Goal: Information Seeking & Learning: Find specific fact

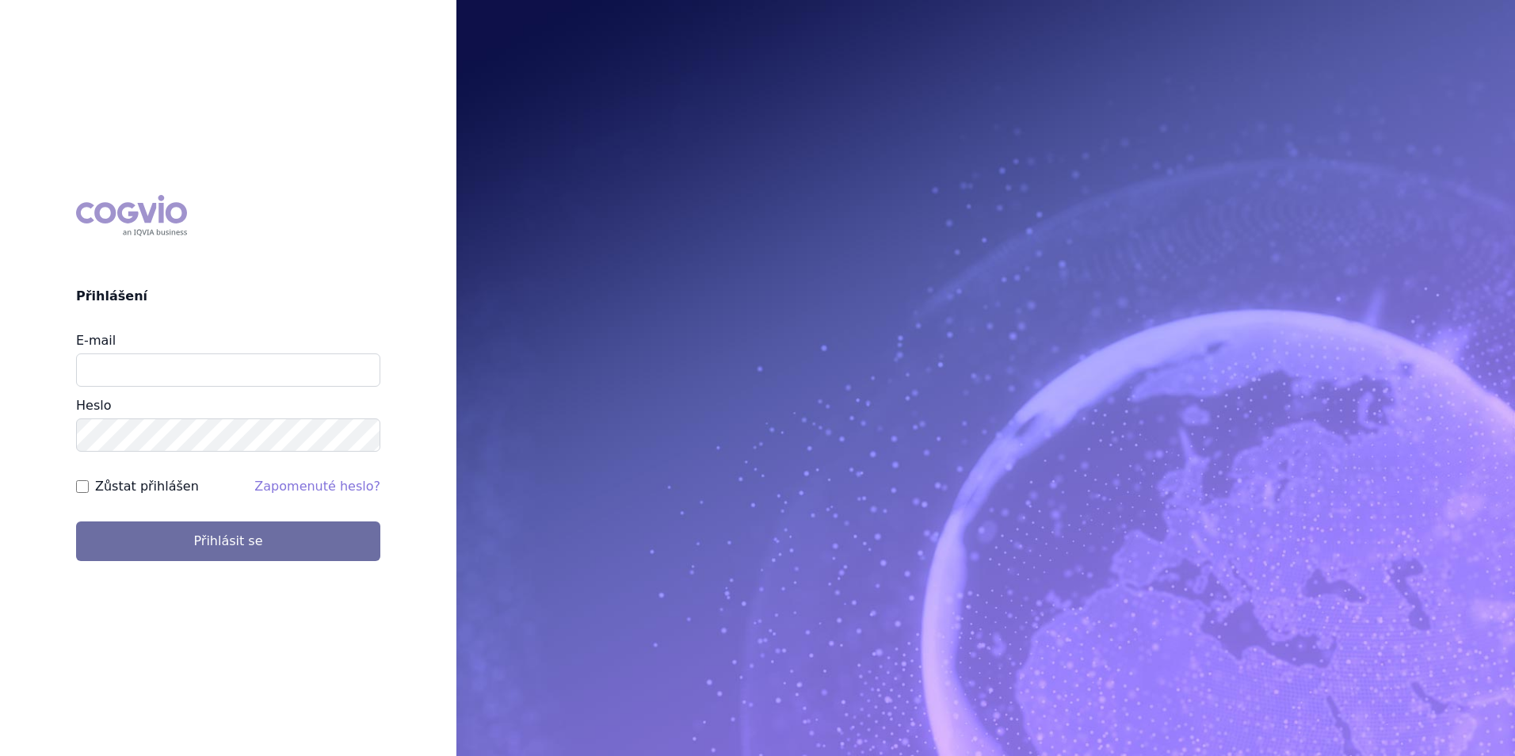
click at [209, 367] on input "E-mail" at bounding box center [228, 369] width 304 height 33
type input "michaela.x.tauchmanova@gsk.com"
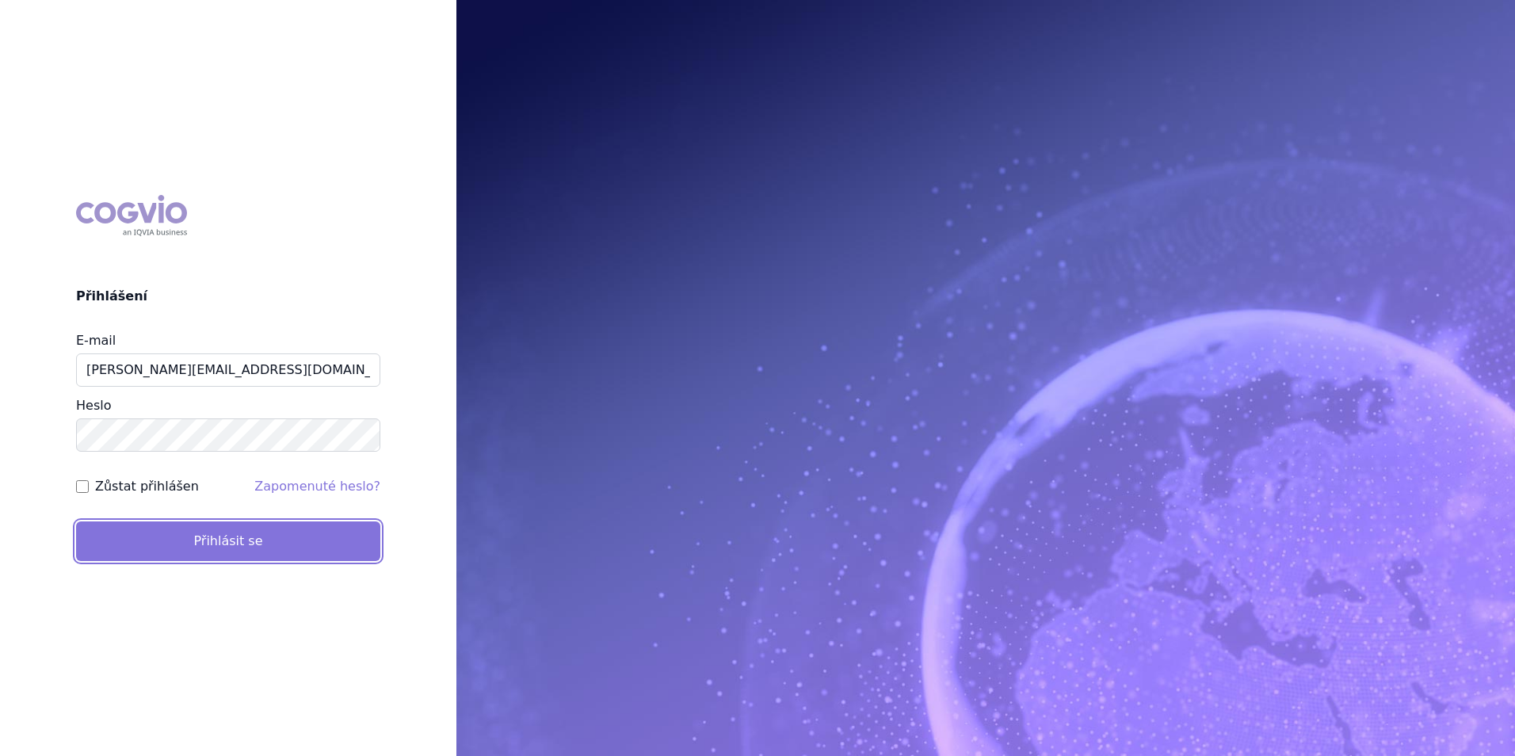
click at [227, 545] on button "Přihlásit se" at bounding box center [228, 541] width 304 height 40
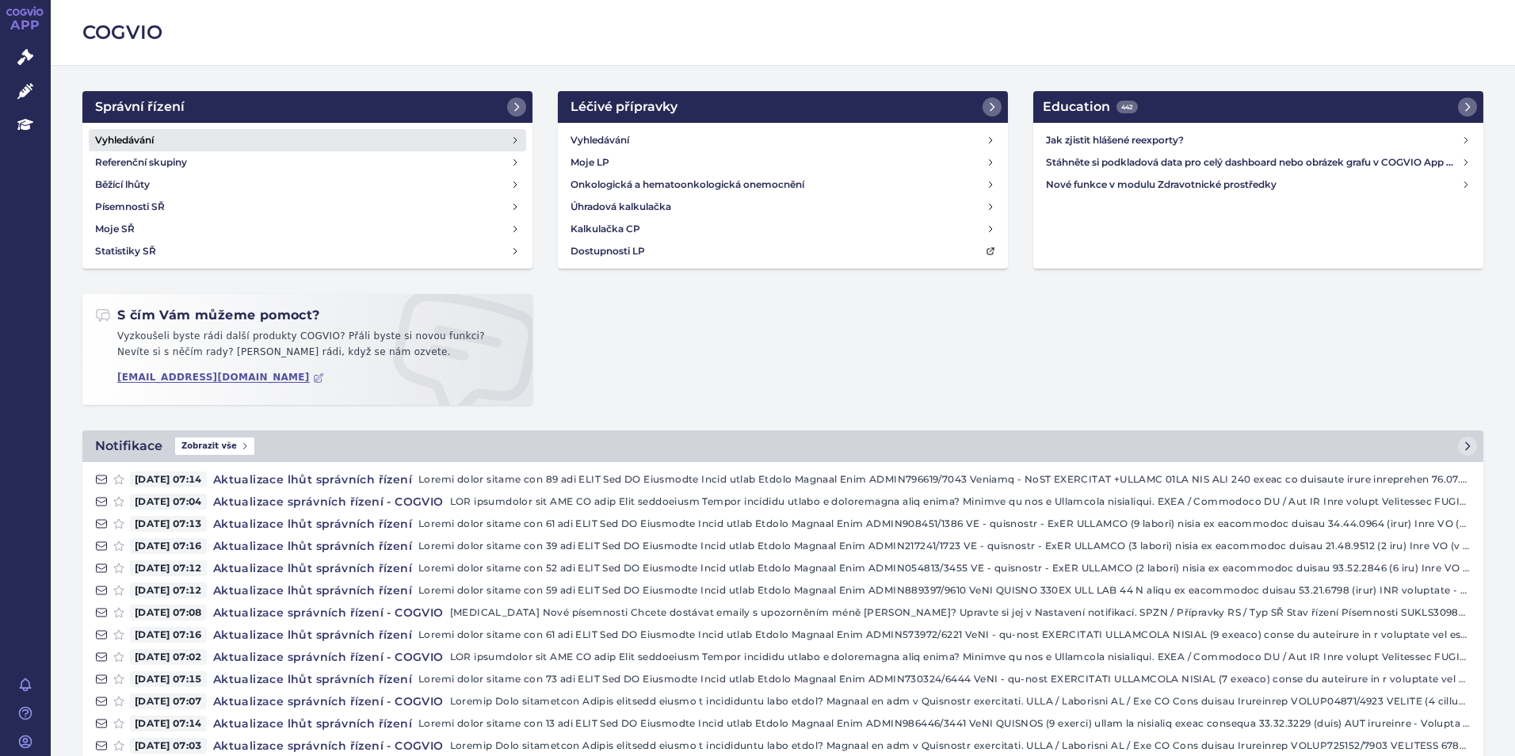
click at [169, 144] on link "Vyhledávání" at bounding box center [307, 140] width 437 height 22
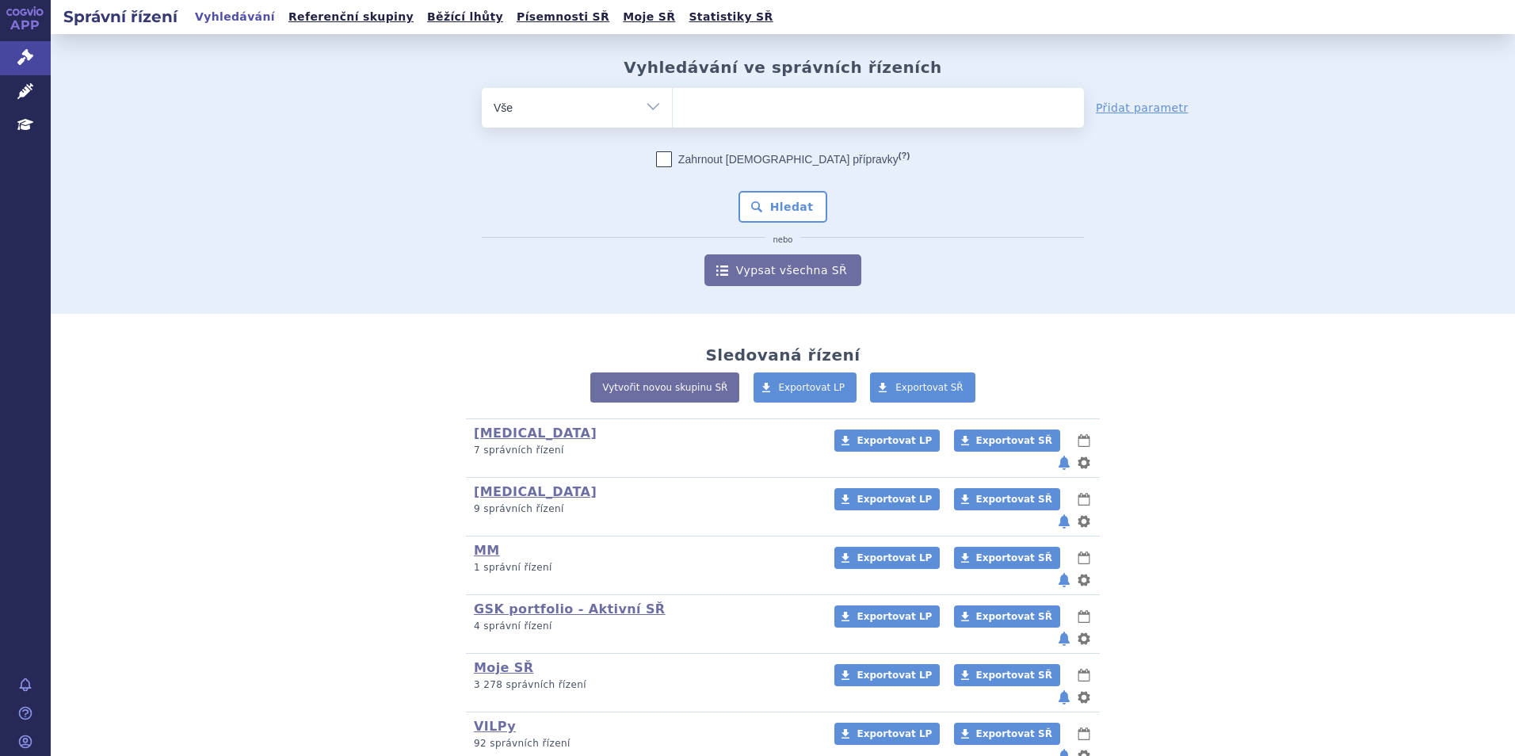
click at [714, 114] on ul at bounding box center [878, 104] width 411 height 33
click at [673, 114] on select at bounding box center [672, 107] width 1 height 40
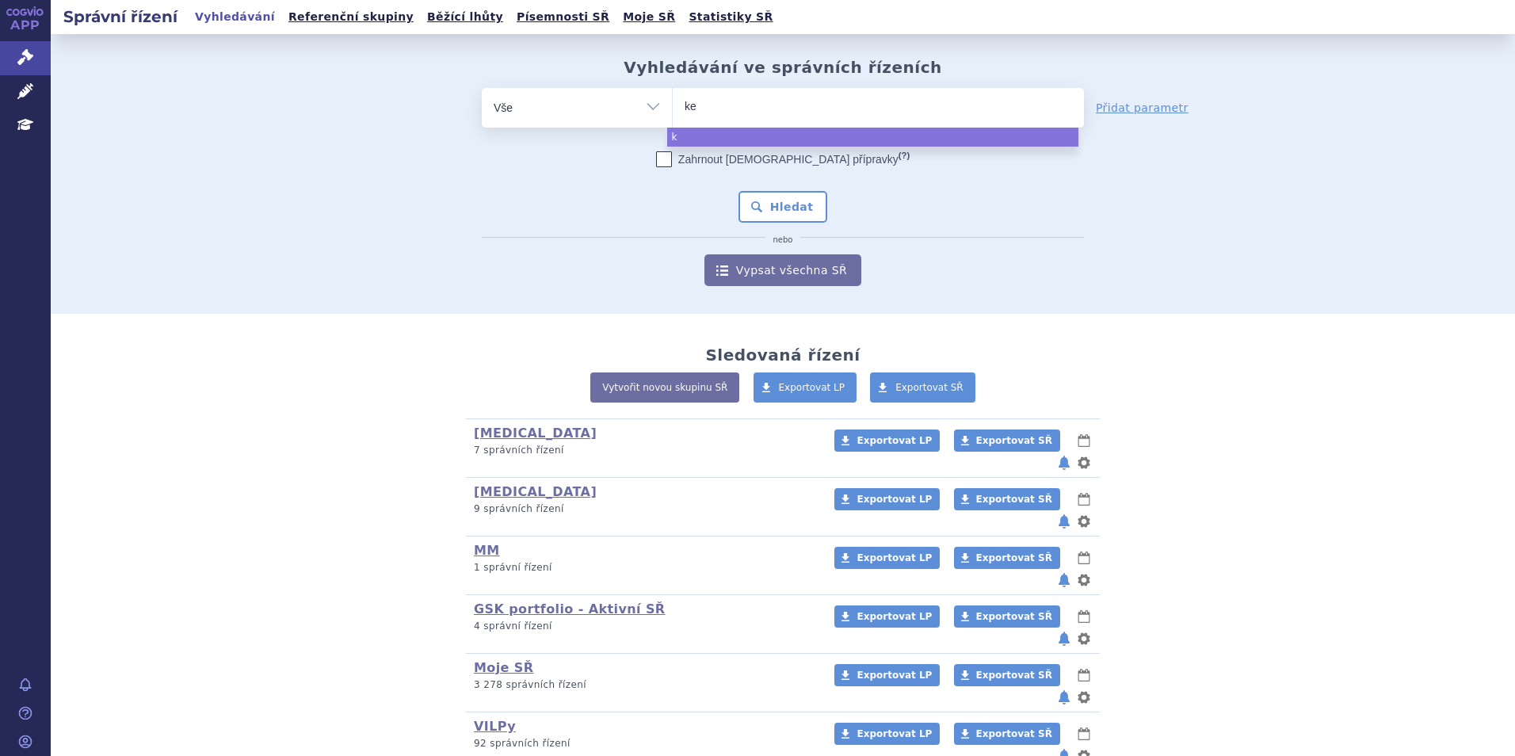
type input "kea"
type input "keat"
type input "kea"
type input "key"
type input "keyt"
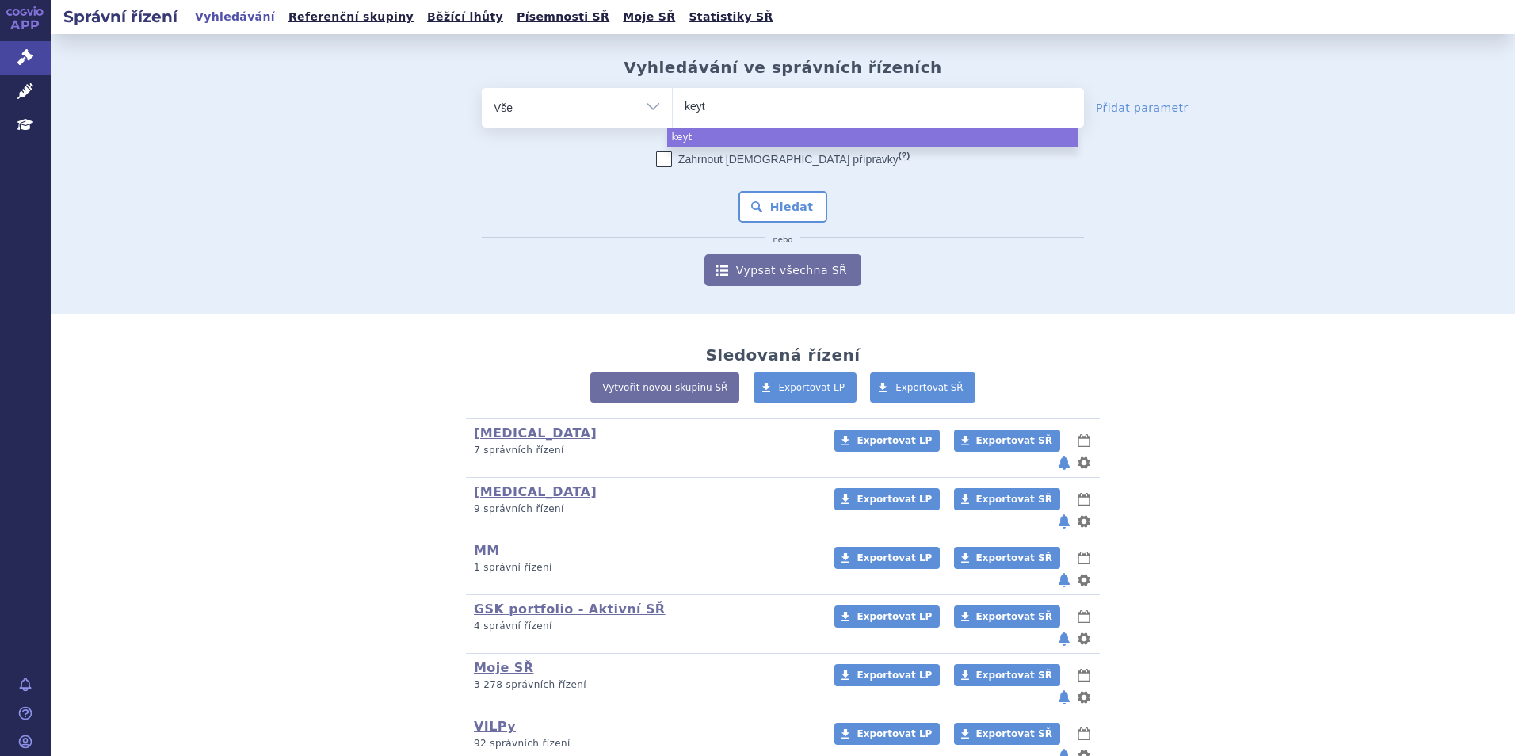
type input "keytr"
type input "keytrud"
type input "[MEDICAL_DATA]"
select select "[MEDICAL_DATA]"
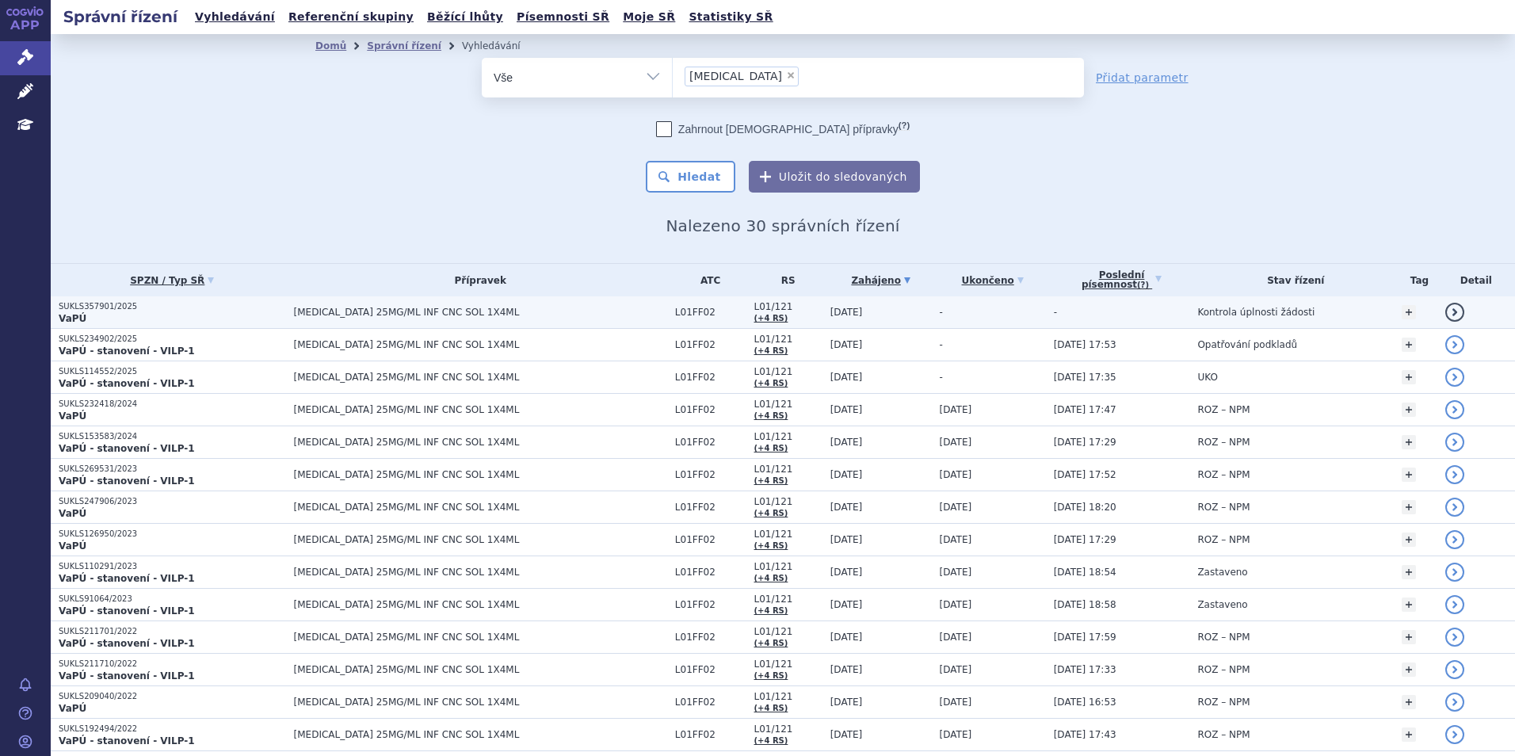
click at [257, 304] on p "SUKLS357901/2025" at bounding box center [172, 306] width 227 height 11
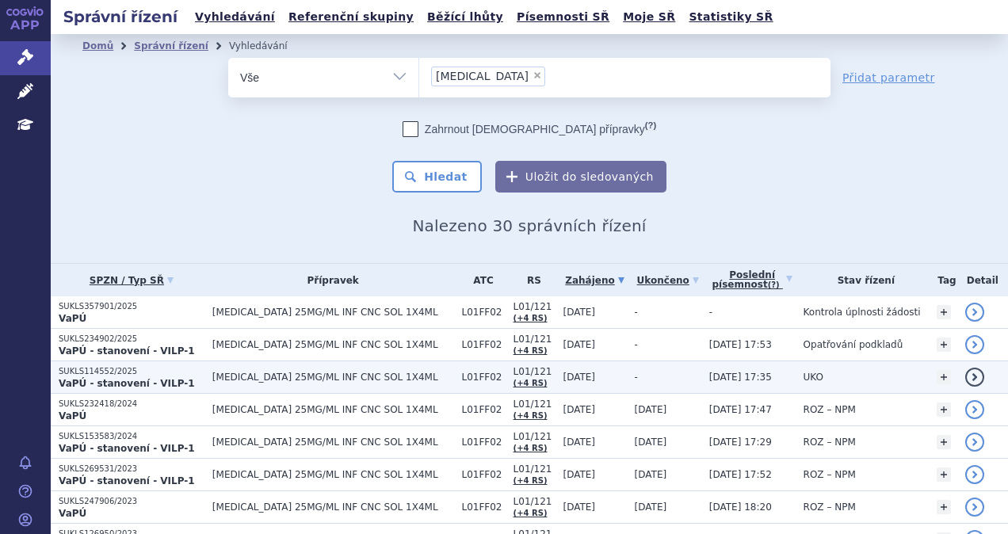
click at [627, 374] on td "-" at bounding box center [664, 377] width 74 height 32
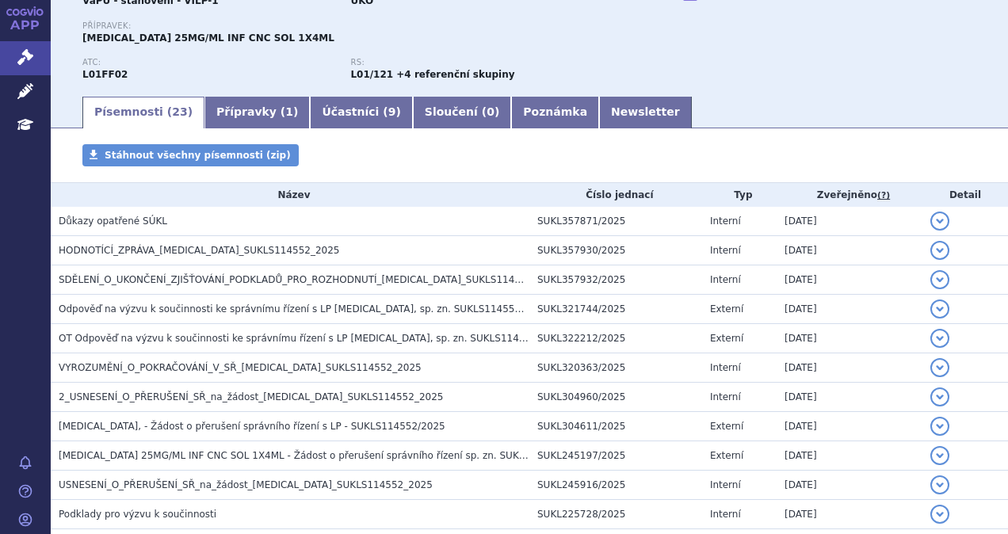
scroll to position [79, 0]
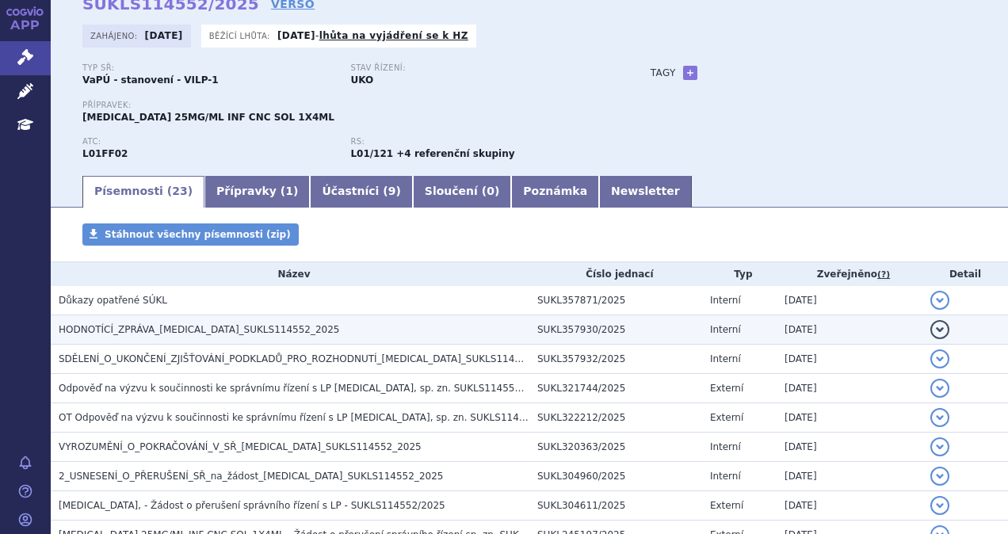
click at [239, 330] on span "HODNOTÍCÍ_ZPRÁVA_KEYTRUDA_SUKLS114552_2025" at bounding box center [199, 329] width 281 height 11
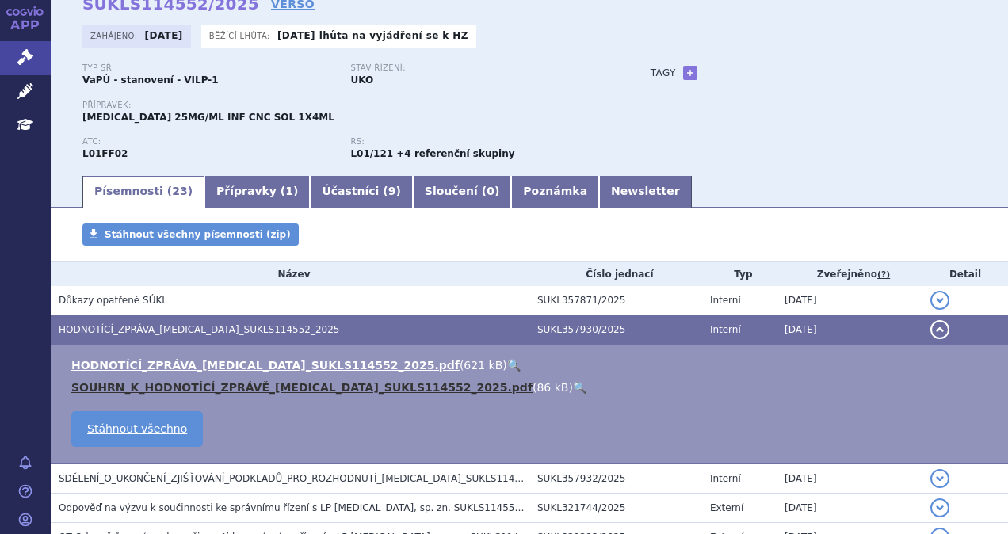
click at [251, 384] on link "SOUHRN_K_HODNOTÍCÍ_ZPRÁVĚ_KEYTRUDA_SUKLS114552_2025.pdf" at bounding box center [301, 387] width 461 height 13
